Goal: Task Accomplishment & Management: Contribute content

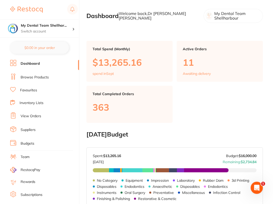
click at [39, 116] on link "View Orders" at bounding box center [31, 116] width 21 height 5
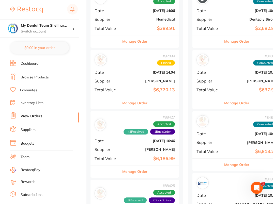
scroll to position [522, 0]
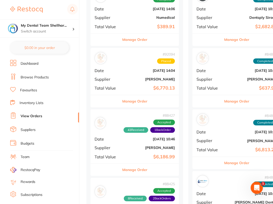
click at [138, 95] on button "Manage Order" at bounding box center [134, 101] width 25 height 12
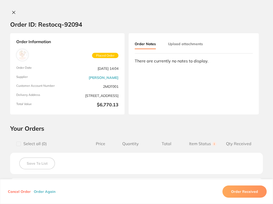
click at [48, 191] on button "Order Again" at bounding box center [44, 191] width 25 height 5
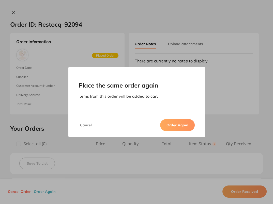
click at [171, 122] on button "Order Again" at bounding box center [177, 125] width 35 height 12
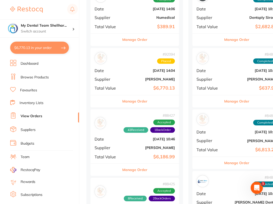
click at [32, 50] on button "$6,770.13 in your order" at bounding box center [39, 48] width 59 height 12
checkbox input "true"
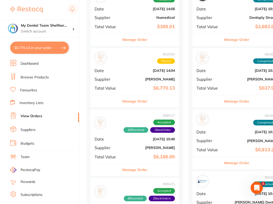
checkbox input "true"
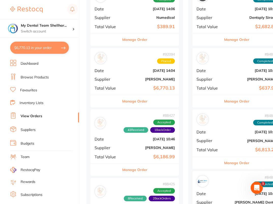
checkbox input "true"
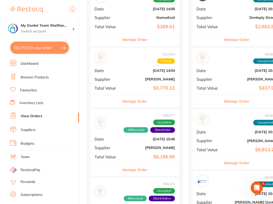
checkbox input "true"
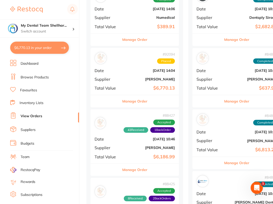
checkbox input "true"
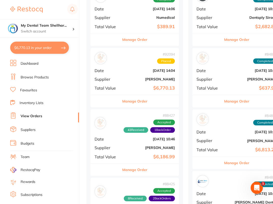
checkbox input "true"
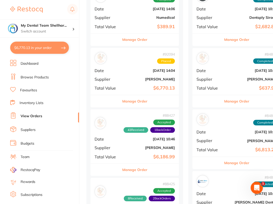
checkbox input "true"
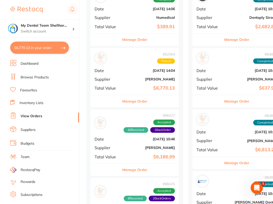
checkbox input "true"
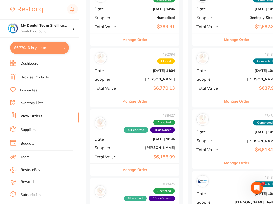
checkbox input "true"
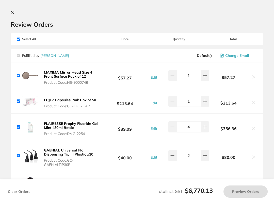
checkbox input "true"
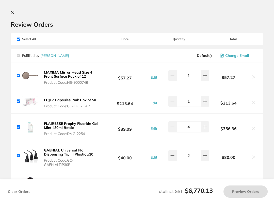
checkbox input "true"
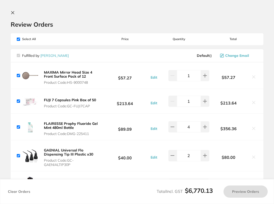
checkbox input "true"
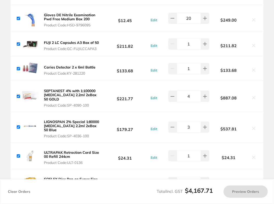
checkbox input "true"
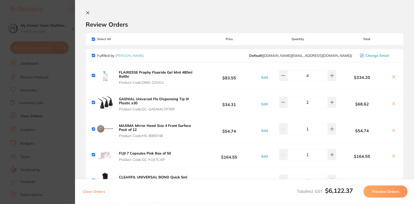
click at [86, 13] on icon at bounding box center [88, 13] width 4 height 4
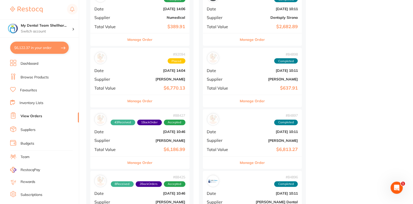
click at [31, 76] on link "Browse Products" at bounding box center [35, 77] width 28 height 5
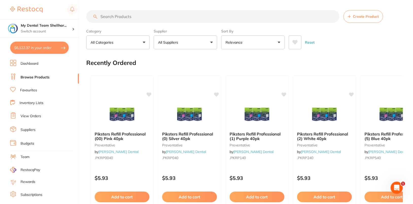
click at [218, 16] on input "search" at bounding box center [212, 16] width 253 height 13
click at [152, 16] on input "search" at bounding box center [212, 16] width 253 height 13
paste input "EN-SX7350425RF"
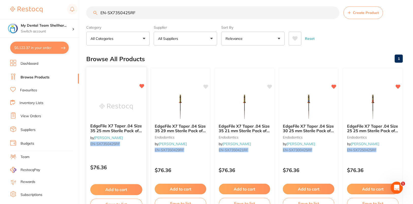
scroll to position [10, 0]
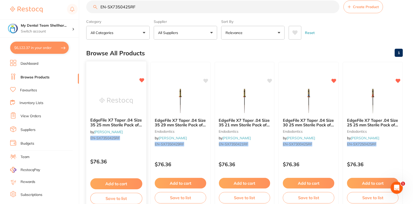
type input "EN-SX7350425RF"
click at [116, 185] on button "Add to cart" at bounding box center [116, 183] width 52 height 11
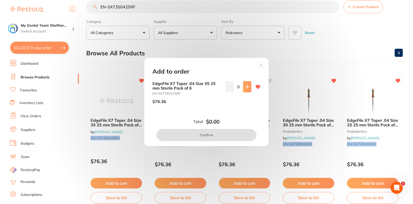
scroll to position [0, 0]
click at [248, 87] on button at bounding box center [247, 86] width 8 height 11
type input "1"
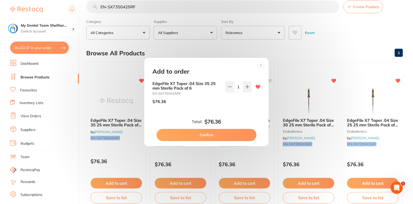
click at [225, 137] on button "Confirm" at bounding box center [207, 135] width 100 height 12
checkbox input "false"
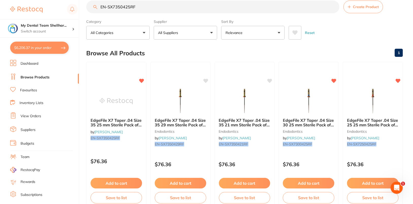
click at [43, 50] on button "$6,206.37 in your order" at bounding box center [39, 48] width 59 height 12
checkbox input "true"
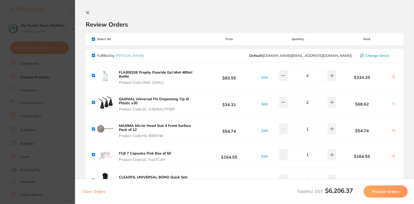
click at [178, 19] on div "Review Orders" at bounding box center [245, 20] width 318 height 18
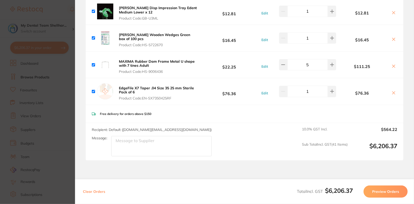
scroll to position [1048, 0]
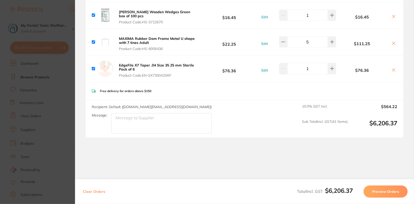
click at [396, 195] on button "Preview Orders" at bounding box center [386, 191] width 44 height 12
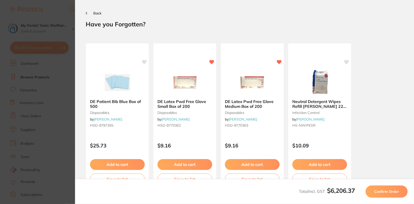
scroll to position [0, 0]
click at [394, 192] on span "Confirm Order" at bounding box center [387, 191] width 25 height 5
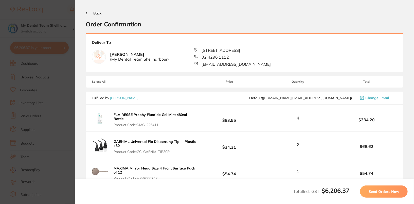
click at [394, 192] on span "Send Orders Now" at bounding box center [384, 191] width 30 height 5
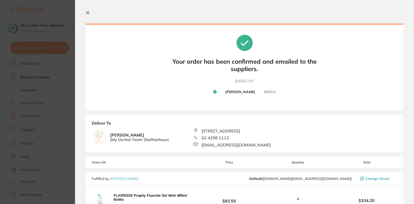
click at [88, 10] on section "Your orders are being processed and we will notify you once we have placed the …" at bounding box center [244, 102] width 339 height 204
click at [88, 12] on icon at bounding box center [88, 13] width 4 height 4
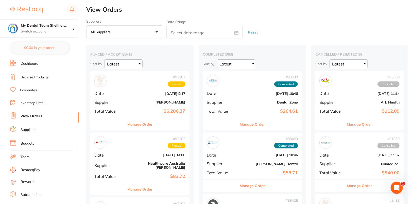
click at [135, 102] on b "[PERSON_NAME]" at bounding box center [156, 102] width 58 height 4
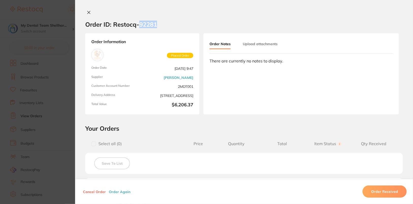
drag, startPoint x: 138, startPoint y: 25, endPoint x: 165, endPoint y: 27, distance: 26.9
click at [165, 27] on section "Order ID: Restocq- 92281" at bounding box center [244, 24] width 338 height 18
copy h2 "92281"
click at [59, 89] on section "Order ID: Restocq- 92281 Order Information Placed Order Order Date Sept 2 2025,…" at bounding box center [206, 102] width 413 height 204
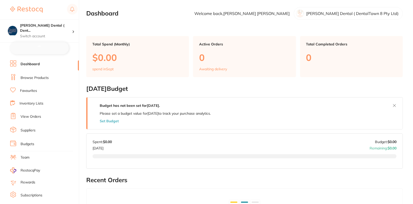
click at [38, 79] on link "Browse Products" at bounding box center [35, 77] width 28 height 5
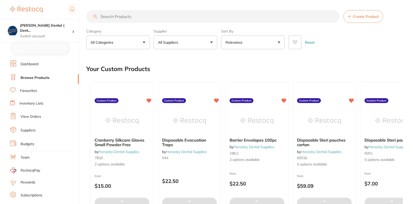
checkbox input "false"
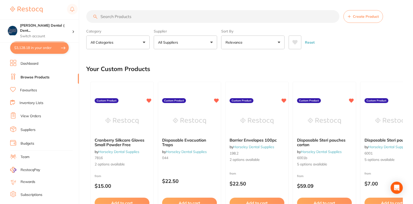
click at [206, 41] on button "All Suppliers" at bounding box center [185, 43] width 63 height 14
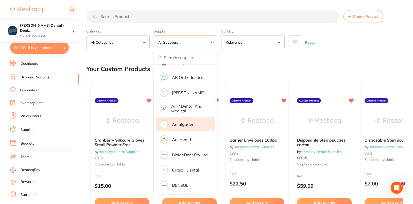
scroll to position [18, 0]
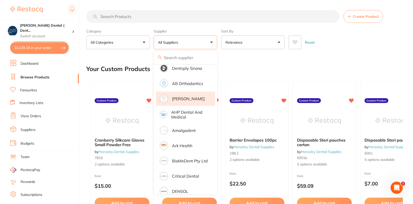
click at [190, 96] on p "[PERSON_NAME]" at bounding box center [188, 98] width 33 height 5
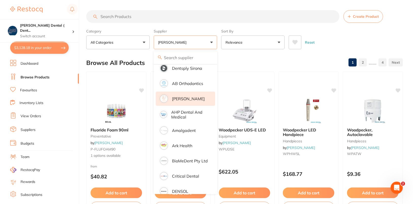
click at [368, 33] on div "Reset" at bounding box center [344, 40] width 110 height 18
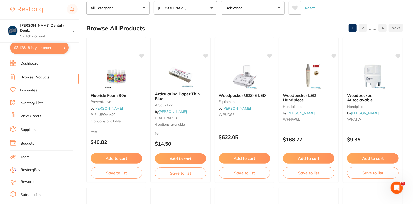
scroll to position [0, 0]
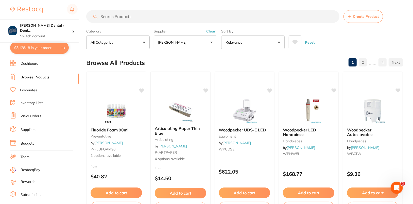
click at [211, 31] on button "Clear" at bounding box center [211, 31] width 12 height 5
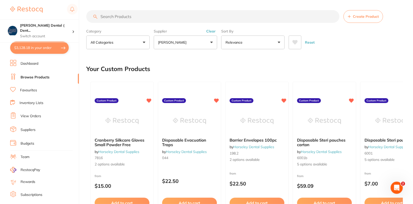
click at [183, 44] on button "[PERSON_NAME]" at bounding box center [185, 43] width 63 height 14
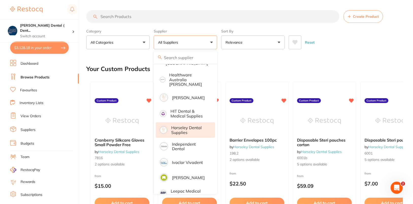
scroll to position [229, 0]
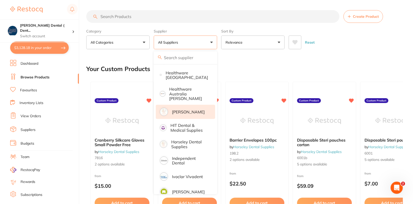
click at [187, 112] on li "[PERSON_NAME]" at bounding box center [185, 112] width 59 height 14
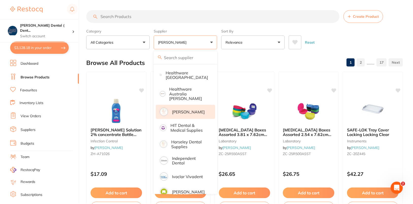
click at [382, 38] on div "Reset" at bounding box center [344, 40] width 110 height 18
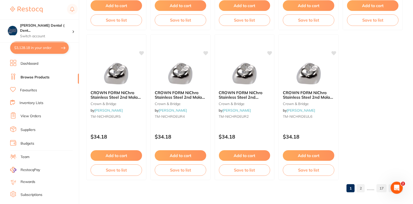
scroll to position [1539, 0]
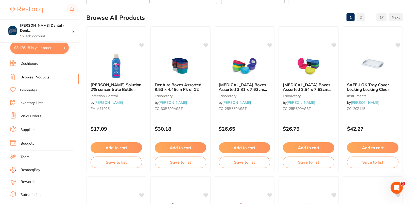
scroll to position [0, 0]
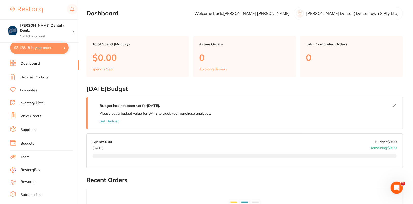
click at [28, 76] on link "Browse Products" at bounding box center [35, 77] width 28 height 5
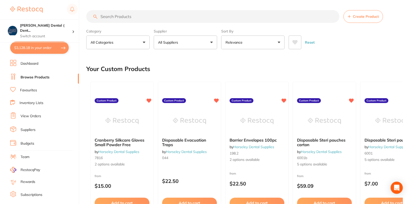
click at [196, 44] on button "All Suppliers" at bounding box center [185, 43] width 63 height 14
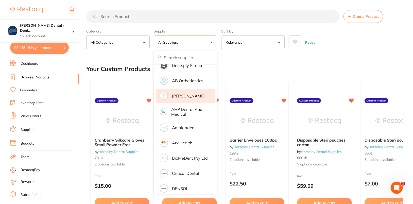
click at [195, 91] on li "[PERSON_NAME]" at bounding box center [185, 96] width 59 height 14
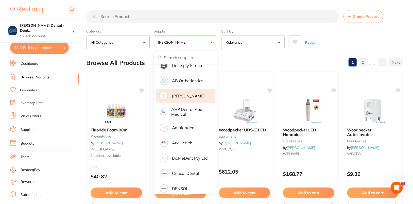
click at [388, 36] on div "Reset" at bounding box center [344, 40] width 110 height 18
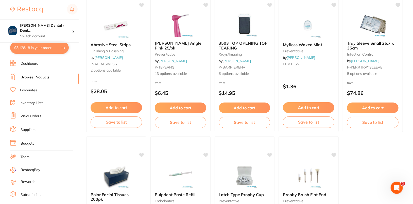
scroll to position [1539, 0]
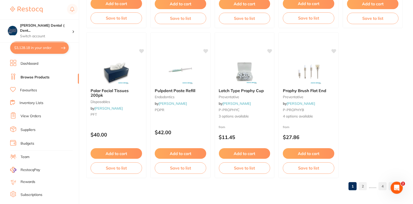
click at [383, 188] on link "4" at bounding box center [383, 186] width 8 height 10
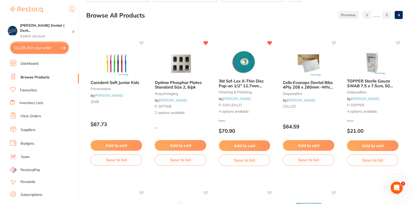
scroll to position [0, 0]
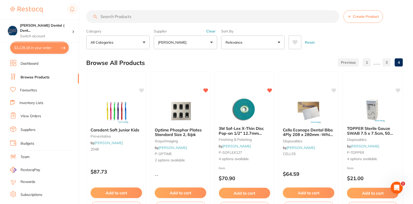
click at [208, 31] on button "Clear" at bounding box center [211, 31] width 12 height 5
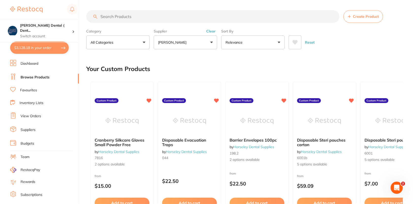
click at [192, 44] on button "[PERSON_NAME]" at bounding box center [185, 43] width 63 height 14
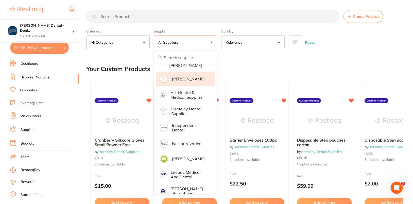
scroll to position [242, 0]
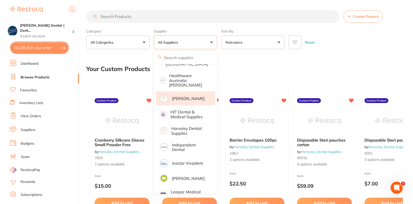
click at [189, 96] on p "[PERSON_NAME]" at bounding box center [188, 98] width 33 height 5
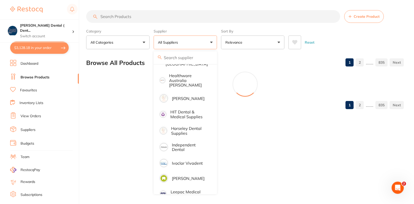
click at [363, 34] on div "Reset" at bounding box center [344, 40] width 111 height 18
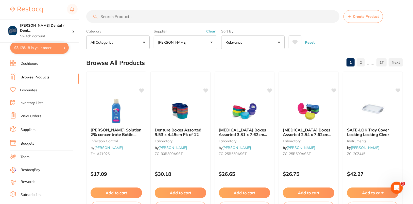
scroll to position [0, 0]
click at [383, 64] on link "17" at bounding box center [382, 62] width 10 height 10
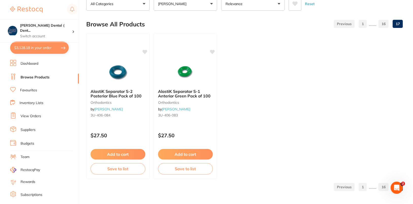
scroll to position [39, 0]
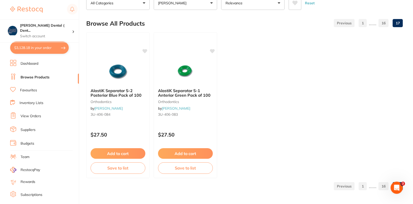
click at [381, 24] on link "16" at bounding box center [384, 23] width 10 height 10
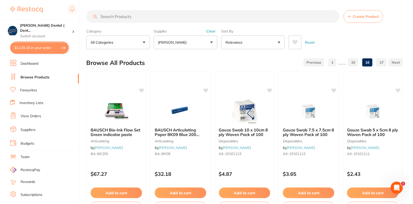
click at [401, 33] on div "Category All Categories All Categories anaesthetic articulating burs crown & br…" at bounding box center [244, 38] width 317 height 22
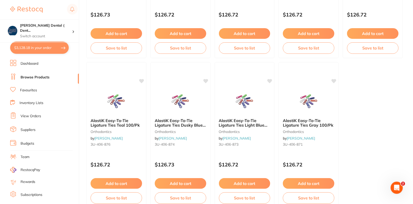
scroll to position [1539, 0]
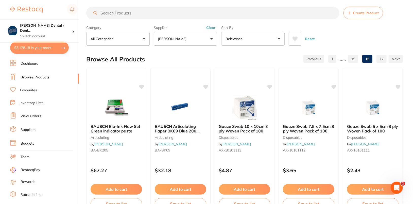
scroll to position [0, 0]
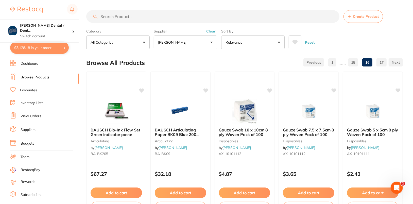
click at [380, 36] on div "Reset" at bounding box center [344, 40] width 110 height 18
click at [331, 62] on link "1" at bounding box center [332, 62] width 8 height 10
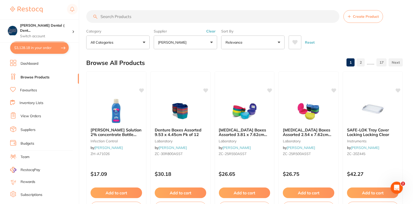
click at [390, 33] on div "Reset" at bounding box center [344, 40] width 110 height 18
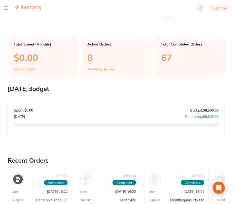
click at [6, 8] on div at bounding box center [6, 8] width 4 height 6
click at [5, 9] on div at bounding box center [6, 8] width 4 height 6
click at [6, 8] on button at bounding box center [6, 8] width 4 height 1
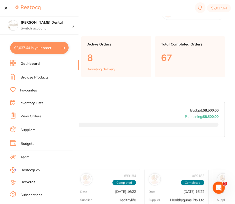
click at [40, 75] on link "Browse Products" at bounding box center [35, 77] width 28 height 5
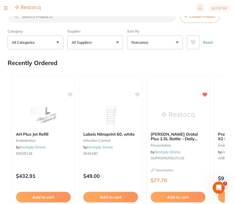
click at [192, 19] on button "Create Product" at bounding box center [200, 16] width 40 height 13
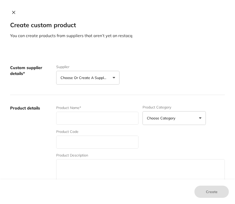
click at [76, 74] on button "Choose or create a supplier" at bounding box center [87, 78] width 63 height 14
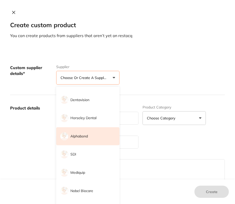
scroll to position [88, 0]
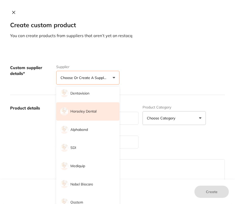
click at [84, 113] on p "Horseley Dental" at bounding box center [84, 111] width 26 height 5
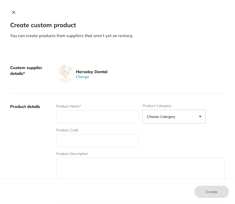
click at [148, 65] on div "Horseley Dental Change" at bounding box center [140, 74] width 169 height 18
click at [101, 120] on input "text" at bounding box center [97, 116] width 82 height 13
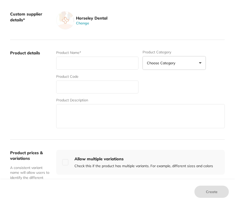
scroll to position [62, 0]
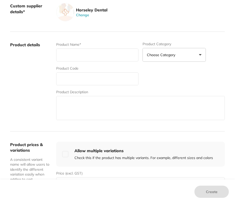
click at [72, 77] on input "text" at bounding box center [97, 78] width 82 height 13
paste input "TW-1L"
type input "TW-1L"
click at [75, 47] on div "Product Name*" at bounding box center [97, 52] width 82 height 20
click at [78, 56] on input "text" at bounding box center [97, 54] width 82 height 13
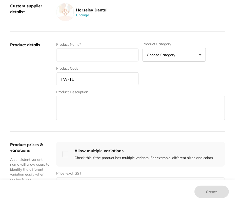
paste input "Torque Wrench (WOODPECKER, EMS Type)"
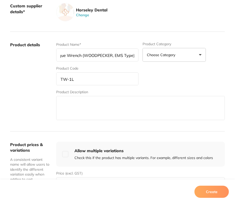
type input "Torque Wrench (WOODPECKER, EMS Type)"
click at [102, 120] on div "Product details Product Name* Torque Wrench (WOODPECKER, EMS Type) Product Cate…" at bounding box center [117, 82] width 215 height 100
click at [98, 104] on textarea at bounding box center [140, 108] width 169 height 24
paste textarea ""- Autoclavable - Holds Scaler tip inside - Colour: White""
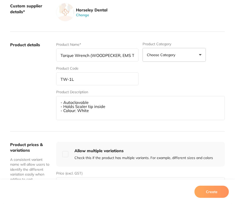
type textarea "- Autoclavable - Holds Scaler tip inside - Colour: White"
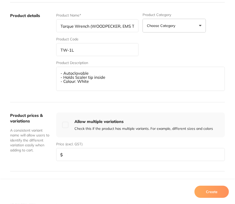
scroll to position [95, 0]
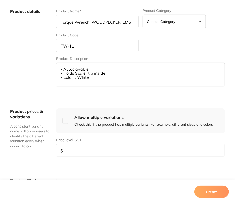
click at [92, 150] on input "number" at bounding box center [140, 150] width 169 height 13
paste input "25"
type input "25"
click at [25, 156] on div "Product prices & variations A consistent variant name will allow users to ident…" at bounding box center [117, 132] width 215 height 69
click at [208, 194] on button "Create" at bounding box center [212, 191] width 35 height 12
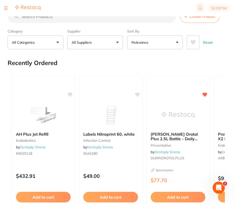
click at [76, 18] on input "search" at bounding box center [92, 16] width 169 height 13
paste input "TW-1L"
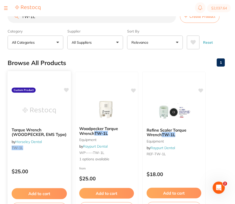
scroll to position [0, 0]
type input "TW-1L"
click at [67, 90] on icon at bounding box center [66, 90] width 5 height 4
click at [95, 67] on div "Browse All Products 1" at bounding box center [117, 62] width 218 height 17
click at [103, 57] on div "Browse All Products 1" at bounding box center [117, 62] width 218 height 17
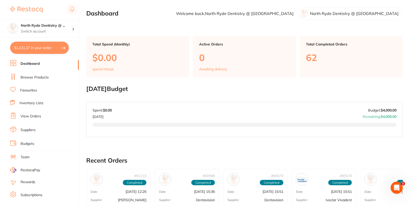
click at [41, 74] on li "Browse Products" at bounding box center [44, 78] width 69 height 8
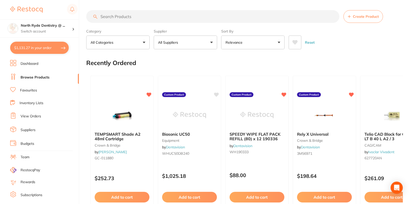
click at [185, 30] on label "Supplier" at bounding box center [185, 31] width 63 height 5
click at [201, 44] on button "All Suppliers" at bounding box center [185, 43] width 63 height 14
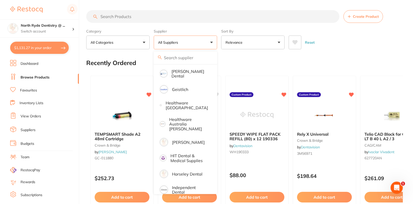
scroll to position [302, 0]
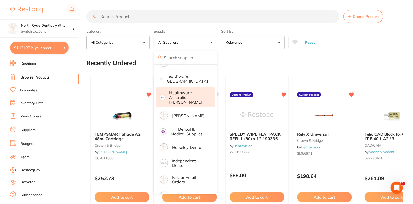
click at [185, 96] on p "Healthware Australia [PERSON_NAME]" at bounding box center [189, 97] width 39 height 14
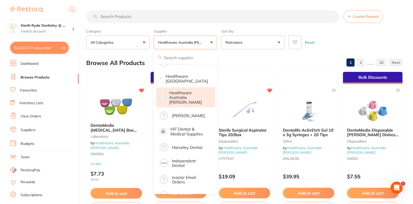
click at [377, 35] on div "Reset" at bounding box center [344, 40] width 110 height 18
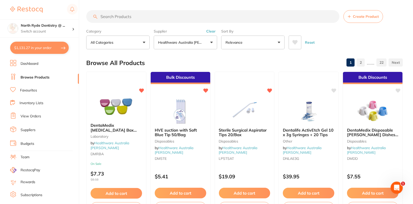
scroll to position [0, 0]
click at [187, 22] on input "search" at bounding box center [212, 16] width 253 height 13
paste input "ZH90300"
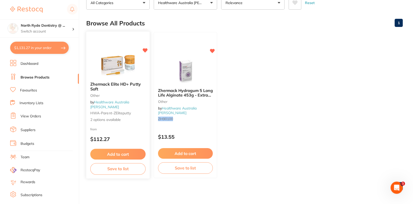
type input "ZH90300"
click at [127, 85] on div "Zhermack Elite HD+ Putty Soft other by Healthware Australia [PERSON_NAME]-paren…" at bounding box center [117, 102] width 63 height 48
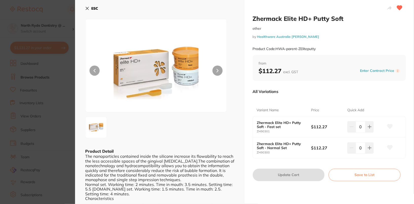
click at [400, 8] on icon at bounding box center [399, 8] width 5 height 5
click at [390, 147] on icon at bounding box center [389, 147] width 5 height 5
click at [390, 126] on icon at bounding box center [389, 126] width 5 height 5
click at [393, 33] on div "Zhermack Elite HD+ Putty Soft other by Healthware Australia [PERSON_NAME] Produ…" at bounding box center [330, 35] width 154 height 40
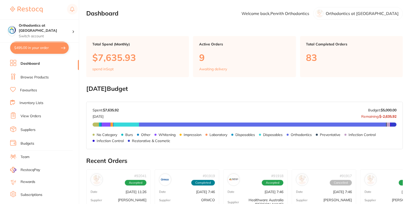
click at [36, 80] on li "Browse Products" at bounding box center [44, 78] width 69 height 8
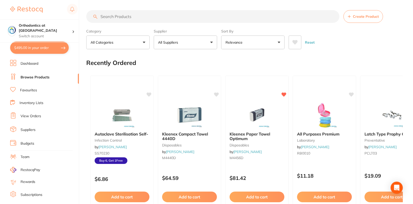
click at [195, 40] on button "All Suppliers" at bounding box center [185, 43] width 63 height 14
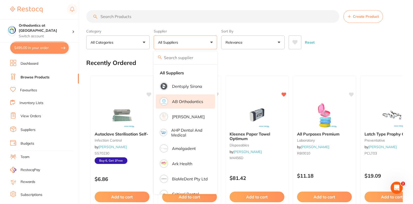
click at [189, 103] on p "AB Orthodontics" at bounding box center [187, 101] width 31 height 5
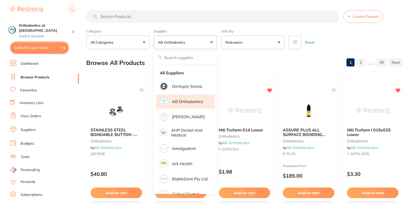
click at [397, 34] on div "Reset" at bounding box center [344, 40] width 110 height 18
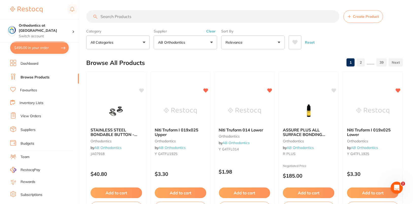
click at [386, 39] on div "Reset" at bounding box center [344, 40] width 110 height 18
click at [213, 31] on button "Clear" at bounding box center [211, 31] width 12 height 5
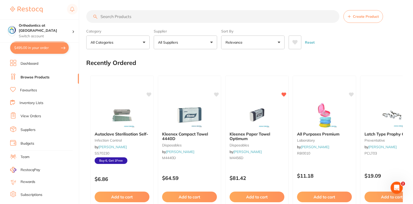
click at [181, 41] on button "All Suppliers" at bounding box center [185, 43] width 63 height 14
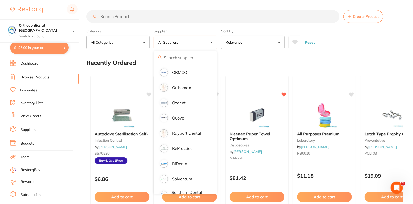
scroll to position [476, 0]
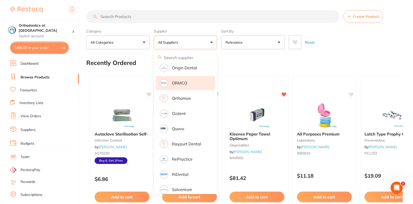
click at [199, 78] on li "ORMCO" at bounding box center [185, 83] width 59 height 14
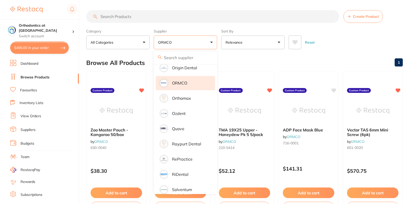
click at [392, 36] on div "Reset" at bounding box center [344, 40] width 110 height 18
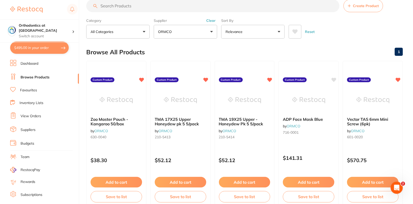
scroll to position [0, 0]
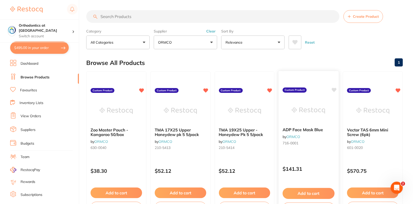
click at [335, 90] on icon at bounding box center [334, 90] width 5 height 4
click at [349, 60] on div "Browse All Products 1" at bounding box center [244, 62] width 317 height 17
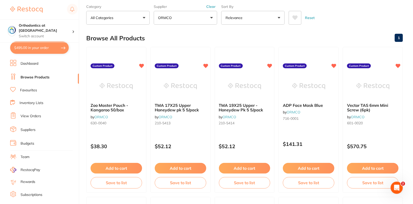
scroll to position [24, 0]
click at [214, 6] on button "Clear" at bounding box center [211, 7] width 12 height 5
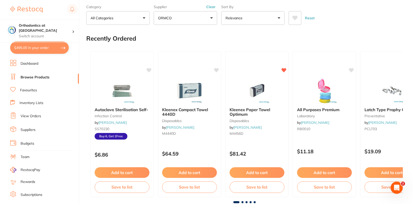
click at [204, 23] on button "ORMCO" at bounding box center [185, 18] width 63 height 14
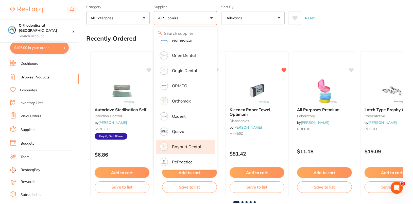
scroll to position [420, 0]
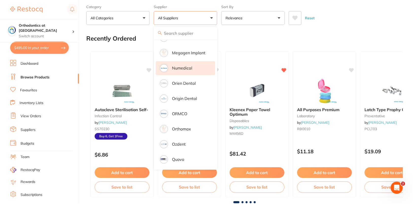
click at [189, 66] on li "Numedical" at bounding box center [185, 68] width 59 height 14
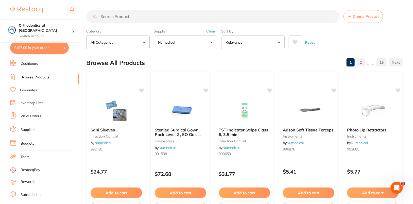
click at [212, 28] on div "Supplier Numedical All Suppliers Dentsply [GEOGRAPHIC_DATA] AB Orthodontics [PE…" at bounding box center [185, 38] width 63 height 22
click at [212, 29] on div "Supplier Numedical All Suppliers Dentsply [GEOGRAPHIC_DATA] AB Orthodontics [PE…" at bounding box center [185, 38] width 63 height 22
click at [209, 32] on button "Clear" at bounding box center [211, 31] width 12 height 5
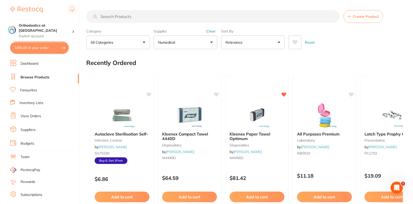
click at [196, 46] on button "Numedical" at bounding box center [185, 43] width 63 height 14
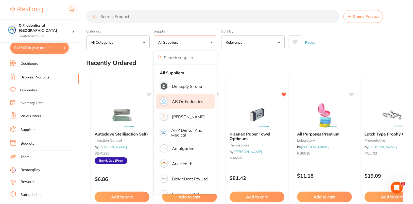
click at [193, 100] on p "AB Orthodontics" at bounding box center [187, 101] width 31 height 5
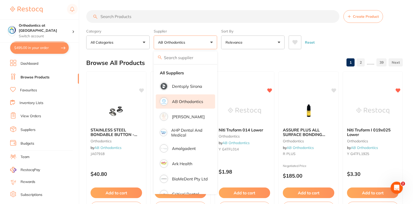
click at [382, 39] on div "Reset" at bounding box center [344, 40] width 110 height 18
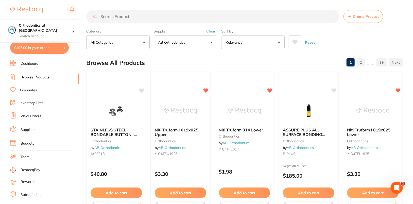
click at [211, 31] on button "Clear" at bounding box center [211, 31] width 12 height 5
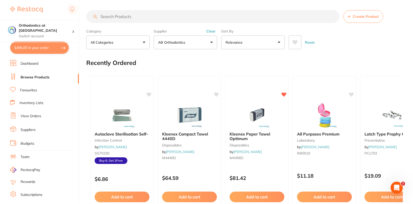
click at [206, 42] on button "AB Orthodontics" at bounding box center [185, 43] width 63 height 14
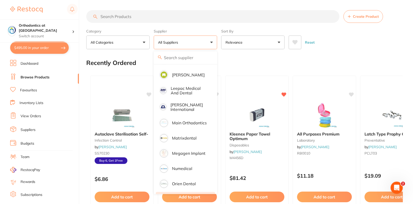
scroll to position [401, 0]
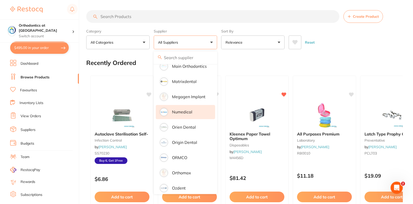
click at [189, 111] on li "Numedical" at bounding box center [185, 112] width 59 height 14
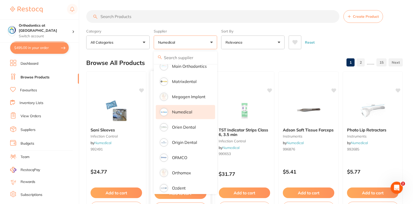
scroll to position [0, 0]
click at [337, 37] on div "Reset" at bounding box center [344, 40] width 110 height 18
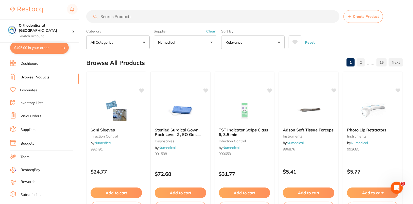
checkbox input "true"
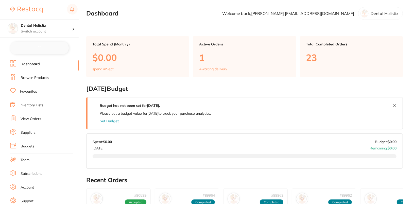
checkbox input "false"
click at [38, 78] on link "Browse Products" at bounding box center [35, 77] width 28 height 5
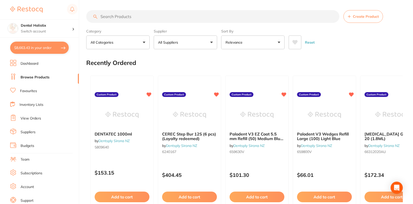
click at [203, 39] on button "All Suppliers" at bounding box center [185, 43] width 63 height 14
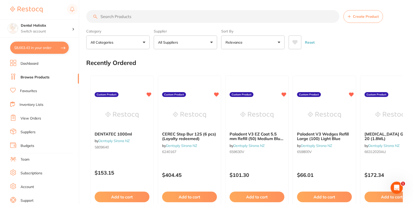
click at [356, 19] on span "Create Product" at bounding box center [366, 16] width 26 height 4
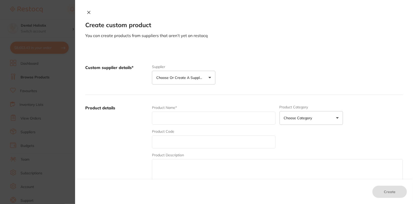
click at [210, 74] on button "Choose or create a supplier" at bounding box center [183, 78] width 63 height 14
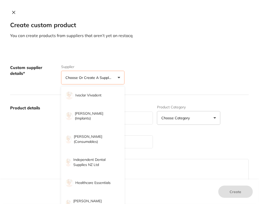
scroll to position [195, 0]
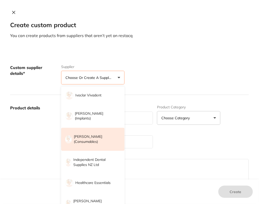
click at [98, 139] on p "Henry Schein Halas (consumables)" at bounding box center [96, 139] width 44 height 10
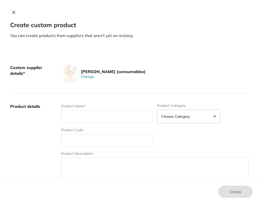
click at [39, 135] on label "Product details" at bounding box center [33, 143] width 47 height 79
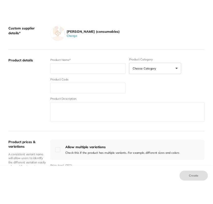
scroll to position [60, 0]
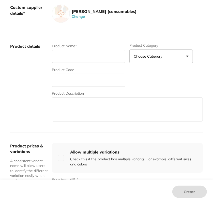
click at [86, 57] on input "text" at bounding box center [88, 56] width 73 height 13
paste input "Stainless Steel Saw Blades Interproximal #9816 Pkt/10"
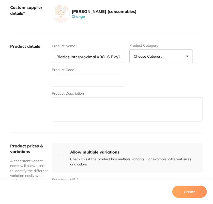
type input "Stainless Steel Saw Blades Interproximal #9816 Pkt/10"
click at [94, 82] on input "text" at bounding box center [88, 80] width 73 height 13
paste input "K-9816"
type input "K-9816"
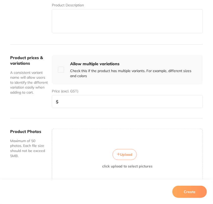
scroll to position [177, 0]
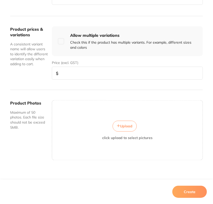
click at [80, 73] on input "number" at bounding box center [127, 73] width 151 height 13
paste input "84"
type input "84"
click at [197, 189] on button "Create" at bounding box center [189, 192] width 35 height 12
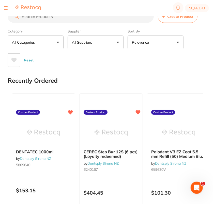
click at [188, 22] on button "Create Product" at bounding box center [178, 16] width 40 height 13
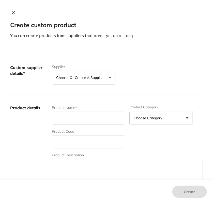
drag, startPoint x: 117, startPoint y: 55, endPoint x: 115, endPoint y: 62, distance: 7.6
click at [117, 55] on div "Custom supplier details* Supplier Choose or create a supplier Create custom sup…" at bounding box center [106, 75] width 192 height 40
click at [109, 77] on button "Choose or create a supplier" at bounding box center [83, 78] width 63 height 14
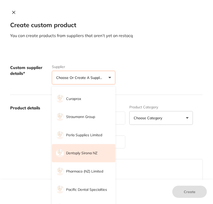
scroll to position [187, 0]
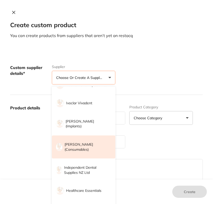
click at [88, 155] on li "Henry Schein Halas (consumables)" at bounding box center [83, 147] width 63 height 23
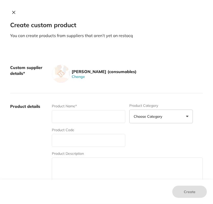
click at [140, 76] on div "Henry Schein Halas (consumables) Change" at bounding box center [127, 74] width 151 height 18
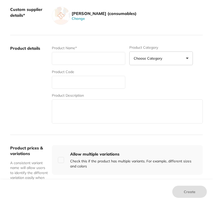
scroll to position [77, 0]
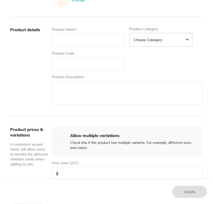
click at [77, 41] on input "text" at bounding box center [88, 39] width 73 height 13
paste input "G-Premio BOND DCA 3mL Bottle"
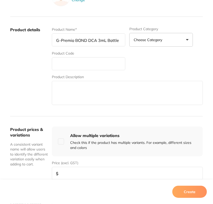
type input "G-Premio BOND DCA 3mL Bottle"
click at [76, 67] on input "text" at bounding box center [88, 63] width 73 height 13
paste input "GC-10165"
type input "GC-10165"
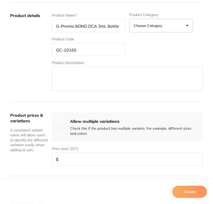
scroll to position [123, 0]
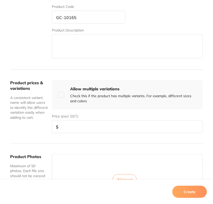
click at [85, 123] on input "number" at bounding box center [127, 126] width 151 height 13
paste input "158.50"
type input "158.50"
click at [189, 184] on div "Create" at bounding box center [106, 192] width 213 height 24
click at [192, 188] on button "Create" at bounding box center [189, 192] width 35 height 12
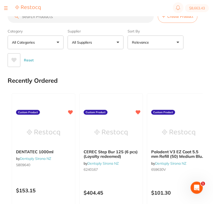
click at [191, 19] on button "Create Product" at bounding box center [178, 16] width 40 height 13
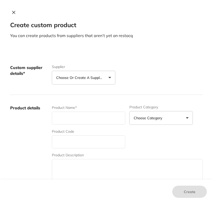
click at [63, 83] on button "Choose or create a supplier" at bounding box center [83, 78] width 63 height 14
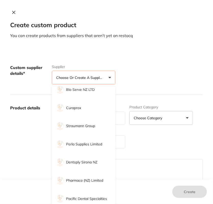
scroll to position [189, 0]
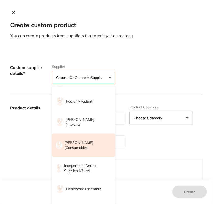
click at [96, 148] on p "Henry Schein Halas (consumables)" at bounding box center [86, 145] width 44 height 10
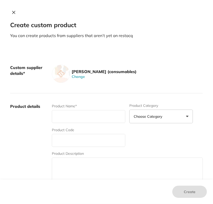
click at [152, 83] on div "Custom supplier details* Henry Schein Halas (consumables) Change" at bounding box center [106, 74] width 192 height 39
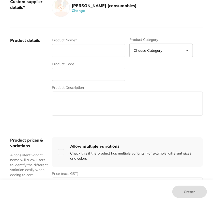
scroll to position [66, 0]
click at [83, 48] on input "text" at bounding box center [88, 50] width 73 height 13
paste input "Colgate Total Mint Waxed Durable Dental Floss 25m x 6"
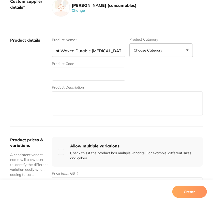
type input "Colgate Total Mint Waxed Durable Dental Floss 25m x 6"
click at [76, 73] on input "text" at bounding box center [88, 74] width 73 height 13
paste input "CG-1221707N"
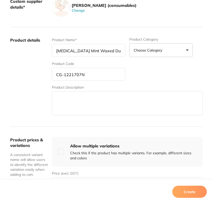
type input "CG-1221707N"
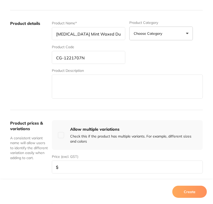
scroll to position [116, 0]
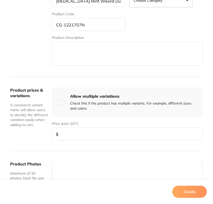
click at [86, 131] on input "number" at bounding box center [127, 134] width 151 height 13
paste input "11.69"
type input "11.69"
click at [188, 192] on button "Create" at bounding box center [189, 192] width 35 height 12
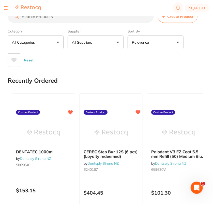
click at [90, 40] on p "All Suppliers" at bounding box center [83, 42] width 22 height 5
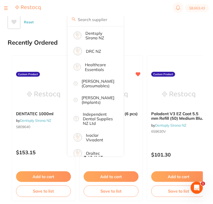
scroll to position [105, 0]
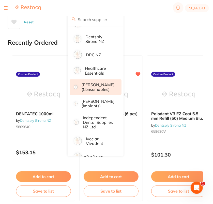
click at [103, 92] on p "Henry Schein Halas (consumables)" at bounding box center [97, 86] width 33 height 9
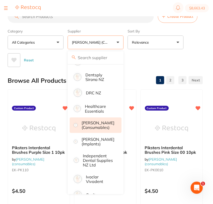
click at [198, 55] on div "Reset" at bounding box center [103, 58] width 191 height 18
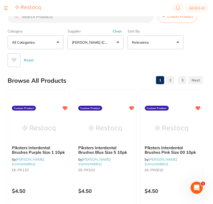
click at [65, 20] on input "search" at bounding box center [81, 16] width 146 height 13
paste input "CG-1221707N"
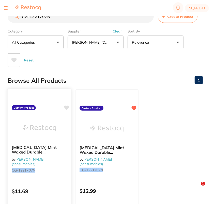
type input "CG-1221707N"
click at [66, 105] on icon at bounding box center [66, 107] width 5 height 5
click at [106, 64] on div "Reset" at bounding box center [103, 58] width 191 height 18
click at [43, 128] on img at bounding box center [39, 128] width 33 height 26
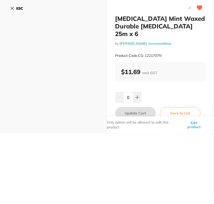
click at [192, 118] on button "Edit product" at bounding box center [194, 124] width 24 height 17
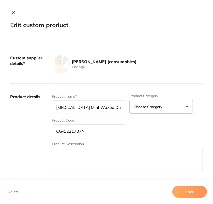
click at [15, 191] on button "Delete" at bounding box center [13, 192] width 14 height 12
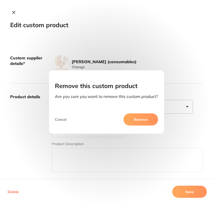
click at [141, 119] on button "Remove" at bounding box center [140, 119] width 35 height 12
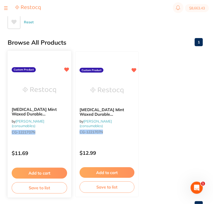
click at [55, 138] on div "Colgate Total Mint Waxed Durable Dental Floss 25m x 6 by Henry Schein Halas (co…" at bounding box center [39, 121] width 63 height 37
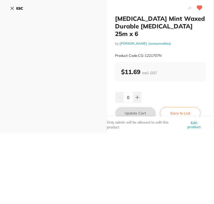
click at [194, 117] on button "Edit product" at bounding box center [194, 124] width 24 height 17
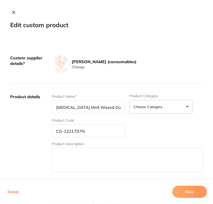
click at [6, 196] on button "Delete" at bounding box center [13, 192] width 14 height 12
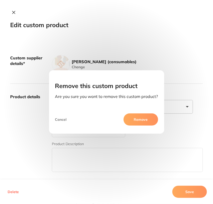
click at [133, 121] on button "Remove" at bounding box center [140, 119] width 35 height 12
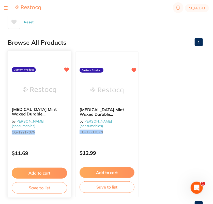
click at [67, 70] on icon at bounding box center [66, 69] width 5 height 4
click at [42, 92] on img at bounding box center [39, 90] width 33 height 26
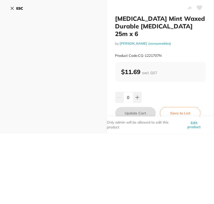
click at [195, 117] on button "Edit product" at bounding box center [194, 124] width 24 height 17
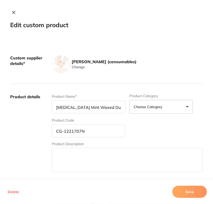
click at [9, 192] on button "Delete" at bounding box center [13, 192] width 14 height 12
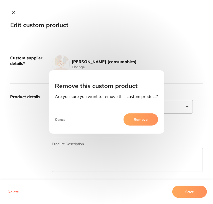
click at [136, 116] on button "Remove" at bounding box center [140, 119] width 35 height 12
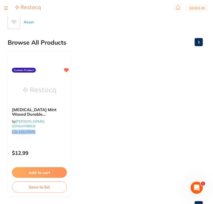
click at [115, 112] on ul "Colgate Total Mint Waxed Durable Dental Floss 25m x 6 by Henry Schein Halas (co…" at bounding box center [105, 124] width 195 height 146
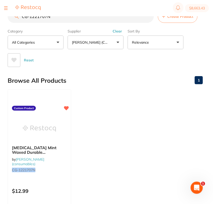
click at [120, 30] on button "Clear" at bounding box center [117, 31] width 12 height 5
click at [150, 18] on input "CG-1221707N" at bounding box center [81, 16] width 146 height 13
click at [148, 17] on input "CG-1221707N" at bounding box center [81, 16] width 146 height 13
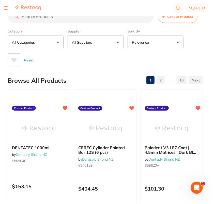
click at [105, 45] on button "All Suppliers" at bounding box center [95, 43] width 56 height 14
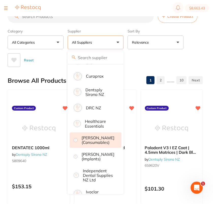
scroll to position [124, 0]
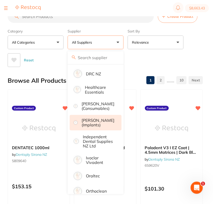
click at [98, 127] on p "Henry Schein Halas (implants)" at bounding box center [97, 122] width 33 height 9
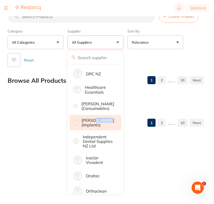
click at [98, 127] on p "Henry Schein Halas (implants)" at bounding box center [97, 122] width 33 height 9
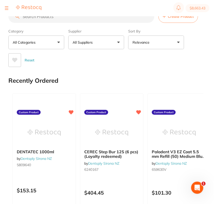
scroll to position [0, 0]
click at [95, 20] on input "search" at bounding box center [81, 16] width 146 height 13
paste input "GC-10165"
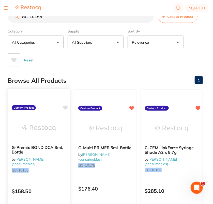
click at [68, 106] on div "G-Premio BOND DCA 3mL Bottle by Henry Schein Halas (consumables) GC-10165 Custo…" at bounding box center [38, 162] width 63 height 147
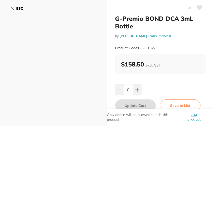
click at [199, 8] on icon at bounding box center [199, 8] width 5 height 5
click at [14, 7] on icon at bounding box center [12, 8] width 4 height 4
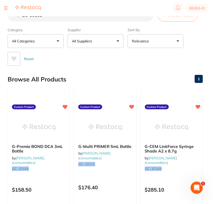
click at [53, 18] on input "GC-10165" at bounding box center [81, 15] width 146 height 13
paste input "K-9816"
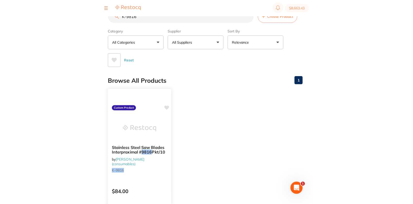
scroll to position [0, 0]
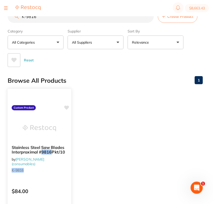
type input "K-9816"
click at [67, 108] on icon at bounding box center [66, 108] width 5 height 4
drag, startPoint x: 114, startPoint y: 107, endPoint x: 118, endPoint y: 105, distance: 4.3
click at [114, 107] on ul "Stainless Steel Saw Blades Interproximal # 9816 Pkt/10 by Henry Schein Halas (c…" at bounding box center [105, 162] width 195 height 146
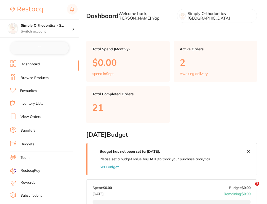
click at [29, 78] on link "Browse Products" at bounding box center [35, 77] width 28 height 5
checkbox input "false"
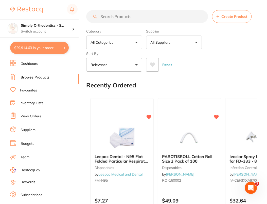
click at [239, 16] on span "Create Product" at bounding box center [235, 16] width 26 height 4
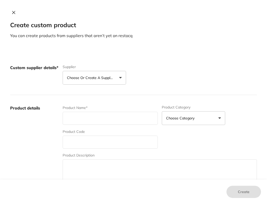
click at [12, 14] on icon at bounding box center [14, 12] width 4 height 4
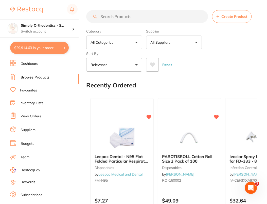
click at [124, 19] on input "search" at bounding box center [147, 16] width 122 height 13
paste input "Distalising Coil Spring"
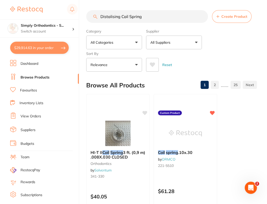
type input "Distalising Coil Spring"
click at [190, 45] on button "All Suppliers" at bounding box center [174, 43] width 56 height 14
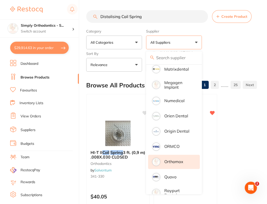
scroll to position [323, 0]
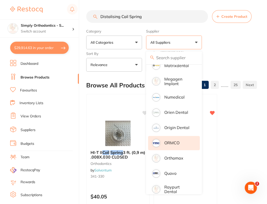
click at [182, 147] on li "ORMCO" at bounding box center [174, 143] width 52 height 14
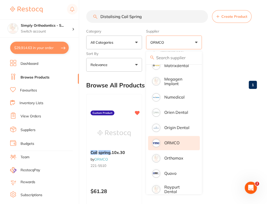
scroll to position [0, 0]
click at [233, 41] on div "Category All Categories All Categories No categories found Clear Category false…" at bounding box center [171, 49] width 171 height 45
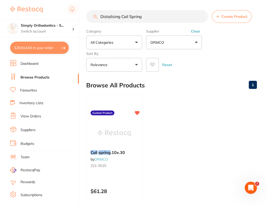
click at [197, 30] on button "Clear" at bounding box center [196, 31] width 12 height 5
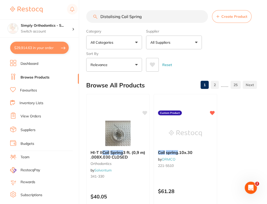
click at [228, 42] on div "Category All Categories All Categories 3D Printing anaesthetic crown & bridge C…" at bounding box center [171, 49] width 171 height 45
click at [176, 42] on button "All Suppliers" at bounding box center [174, 43] width 56 height 14
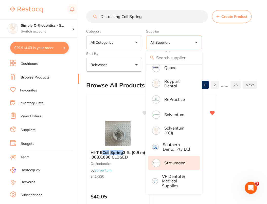
scroll to position [380, 0]
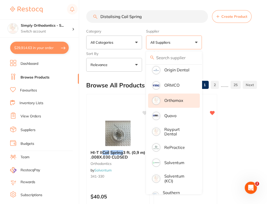
click at [181, 103] on p "Orthomax" at bounding box center [173, 100] width 19 height 5
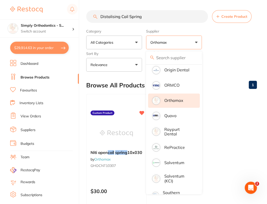
click at [253, 46] on div "Category All Categories All Categories No categories found Clear Category false…" at bounding box center [171, 49] width 171 height 45
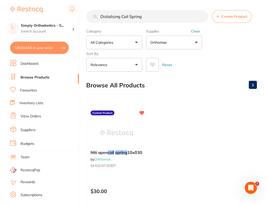
scroll to position [0, 0]
click at [229, 20] on button "Create Product" at bounding box center [232, 16] width 40 height 13
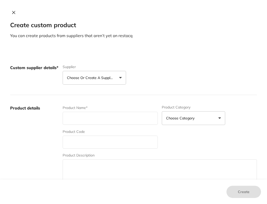
click at [96, 77] on p "Choose or create a supplier" at bounding box center [91, 77] width 48 height 5
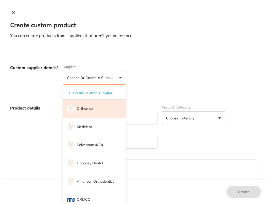
click at [94, 107] on li "Orthomax" at bounding box center [94, 108] width 63 height 18
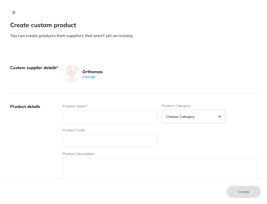
click at [161, 72] on div "Orthomax Change" at bounding box center [160, 74] width 194 height 18
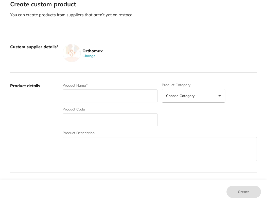
scroll to position [24, 0]
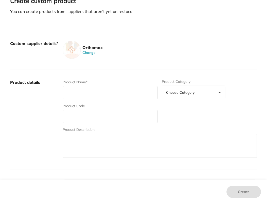
click at [94, 90] on input "text" at bounding box center [110, 92] width 95 height 13
paste input "Distalising Coil Spring"
type input "Distalising Coil Spring"
click at [104, 119] on input "text" at bounding box center [110, 116] width 95 height 13
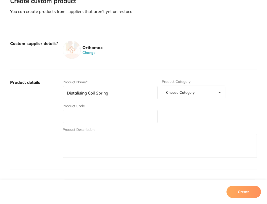
paste input "G4MolarDistalisingOpenCoil 21” Spool"
type input "G4MolarDistalisingOpenCoil 21” Spool"
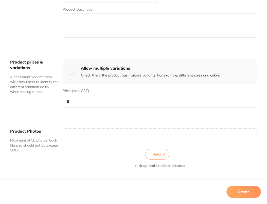
click at [97, 99] on input "number" at bounding box center [160, 101] width 194 height 13
paste input "70.00"
type input "70.00"
click at [260, 196] on div "Create" at bounding box center [133, 191] width 267 height 24
click at [254, 194] on button "Create" at bounding box center [244, 191] width 35 height 12
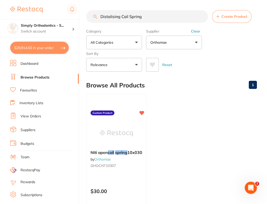
click at [195, 31] on button "Clear" at bounding box center [196, 31] width 12 height 5
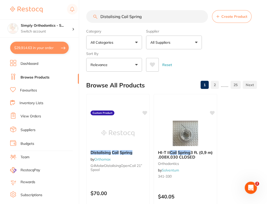
scroll to position [0, 0]
click at [145, 112] on icon at bounding box center [145, 112] width 5 height 4
click at [246, 52] on div "Category All Categories All Categories 3D Printing anaesthetic crown & bridge C…" at bounding box center [171, 49] width 171 height 45
checkbox input "true"
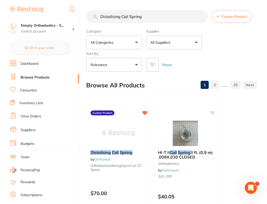
click at [202, 16] on input "Distalising Coil Spring" at bounding box center [147, 16] width 122 height 13
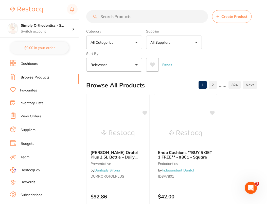
click at [181, 39] on button "All Suppliers" at bounding box center [174, 43] width 56 height 14
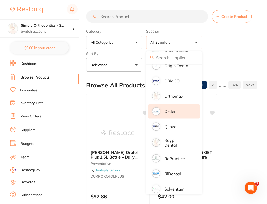
scroll to position [518, 0]
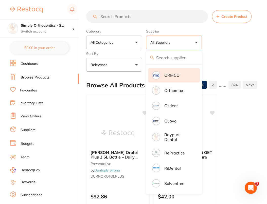
click at [180, 82] on li "ORMCO" at bounding box center [174, 75] width 52 height 14
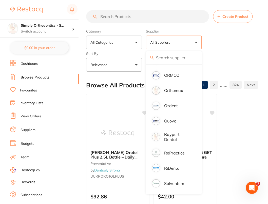
click at [239, 50] on div "Category All Categories All Categories 3D Printing anaesthetic articulating bur…" at bounding box center [172, 49] width 172 height 45
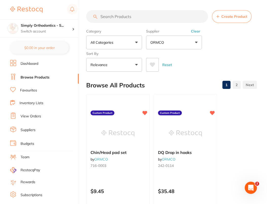
click at [158, 20] on input "search" at bounding box center [147, 16] width 122 height 13
paste input "716-0001"
type input "716-0001"
click at [219, 60] on div "Reset" at bounding box center [199, 63] width 107 height 18
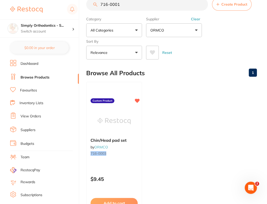
scroll to position [0, 0]
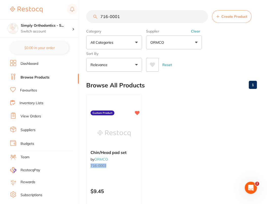
click at [202, 16] on input "716-0001" at bounding box center [147, 16] width 122 height 13
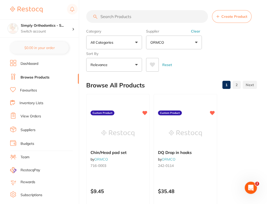
click at [199, 30] on button "Clear" at bounding box center [196, 31] width 12 height 5
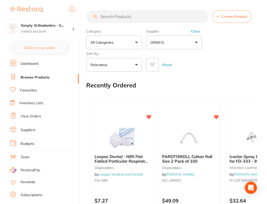
click at [237, 15] on span "Create Product" at bounding box center [235, 16] width 26 height 4
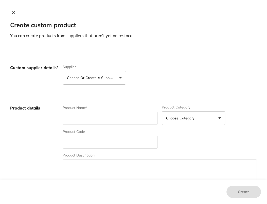
click at [98, 82] on button "Choose or create a supplier" at bounding box center [94, 78] width 63 height 14
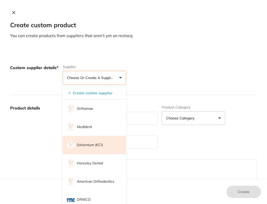
scroll to position [41, 0]
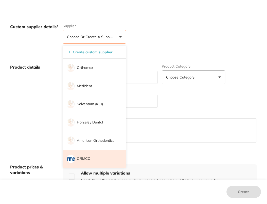
click at [98, 154] on li "ORMCO" at bounding box center [94, 158] width 63 height 18
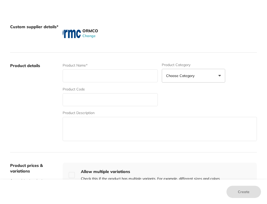
click at [210, 101] on div "Product Name* Product Category Choose Category 3d Printing Anaesthetic Articula…" at bounding box center [160, 102] width 194 height 79
click at [81, 73] on input "text" at bounding box center [110, 75] width 95 height 13
paste input "Adjustable Dynamic Protraction Facemask"
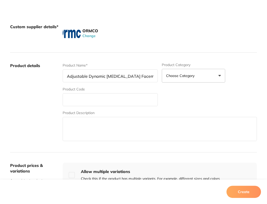
click at [226, 139] on textarea at bounding box center [160, 129] width 194 height 24
click at [125, 76] on input "Adjustable Dynamic Protraction Facemask" at bounding box center [110, 75] width 95 height 13
type input "Adjustable Dynamic Protraction Blue Facemask"
click at [128, 98] on input "text" at bounding box center [110, 99] width 95 height 13
paste input "716-0001"
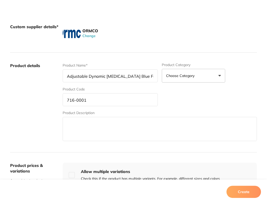
type input "716-0001"
click at [36, 115] on label "Product details" at bounding box center [34, 102] width 48 height 79
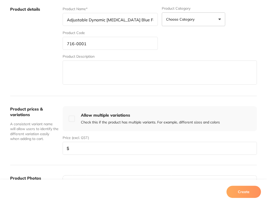
scroll to position [97, 0]
click at [86, 148] on input "number" at bounding box center [160, 147] width 194 height 13
type input "160.47"
click at [242, 195] on button "Create" at bounding box center [244, 191] width 35 height 12
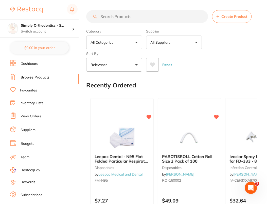
click at [233, 14] on span "Create Product" at bounding box center [235, 16] width 26 height 4
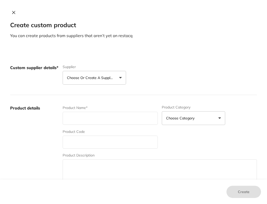
click at [114, 79] on button "Choose or create a supplier" at bounding box center [94, 78] width 63 height 14
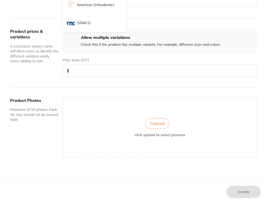
scroll to position [0, 0]
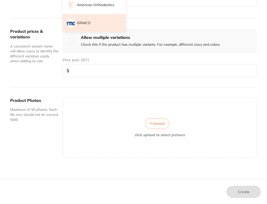
click at [97, 24] on li "ORMCO" at bounding box center [94, 23] width 63 height 18
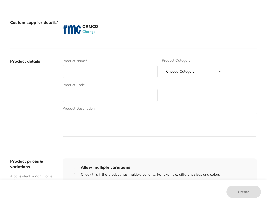
scroll to position [45, 0]
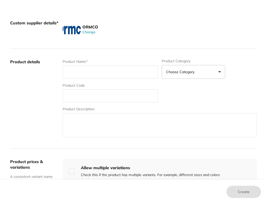
click at [98, 72] on input "text" at bounding box center [110, 71] width 95 height 13
paste input "Adjustable Dynamic Protraction Facemask"
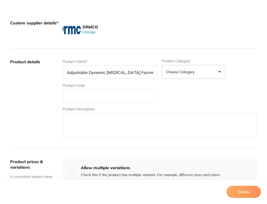
click at [127, 71] on input "Adjustable Dynamic Protraction Facemask" at bounding box center [110, 71] width 95 height 13
type input "Adjustable Dynamic Protraction Lavender Facemask"
click at [88, 93] on input "text" at bounding box center [110, 95] width 95 height 13
click at [94, 96] on input "text" at bounding box center [110, 95] width 95 height 13
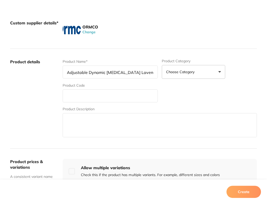
paste input "716-0002"
type input "716-0002"
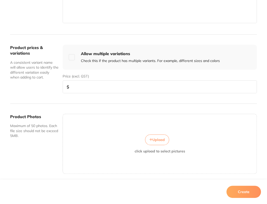
click at [92, 84] on input "number" at bounding box center [160, 86] width 194 height 13
paste input "160.47"
type input "160.47"
click at [239, 189] on button "Create" at bounding box center [244, 191] width 35 height 12
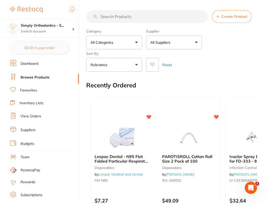
click at [232, 52] on div "Category All Categories All Categories 3D Printing anaesthetic articulating bur…" at bounding box center [171, 49] width 171 height 45
click at [174, 46] on button "All Suppliers" at bounding box center [174, 43] width 56 height 14
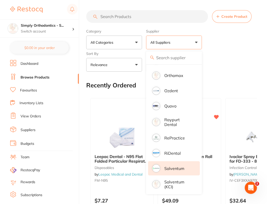
scroll to position [521, 0]
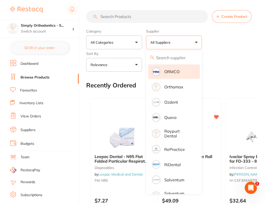
click at [176, 71] on li "ORMCO" at bounding box center [174, 71] width 52 height 14
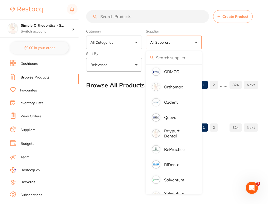
click at [218, 59] on div "Reset" at bounding box center [200, 63] width 108 height 18
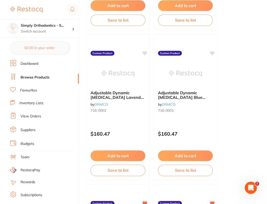
scroll to position [3804, 0]
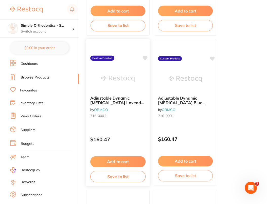
click at [145, 57] on icon at bounding box center [145, 58] width 5 height 4
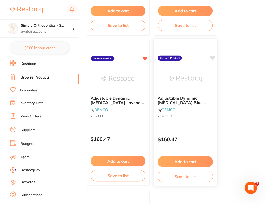
click at [213, 58] on icon at bounding box center [212, 58] width 5 height 4
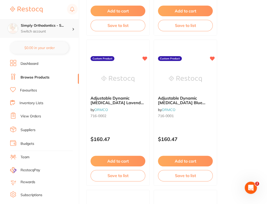
click at [68, 29] on p "Switch account" at bounding box center [46, 31] width 51 height 5
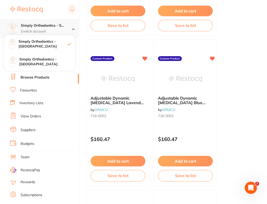
click at [68, 29] on p "Switch account" at bounding box center [46, 31] width 51 height 5
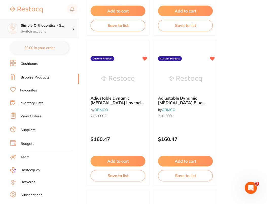
click at [64, 32] on p "Switch account" at bounding box center [46, 31] width 51 height 5
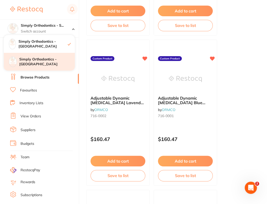
click at [53, 60] on h4 "Simply Orthodontics - Sunbury" at bounding box center [47, 62] width 56 height 10
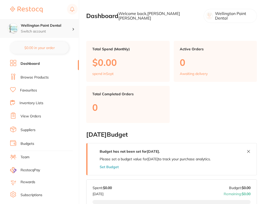
checkbox input "false"
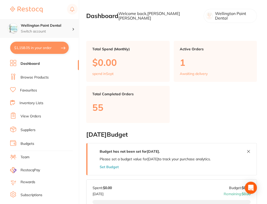
click at [65, 26] on h4 "Wellington Point Dental" at bounding box center [46, 25] width 51 height 5
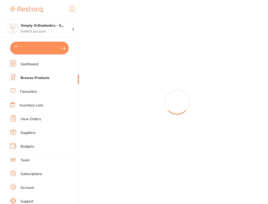
click at [240, 63] on div at bounding box center [177, 102] width 182 height 204
